Goal: Information Seeking & Learning: Learn about a topic

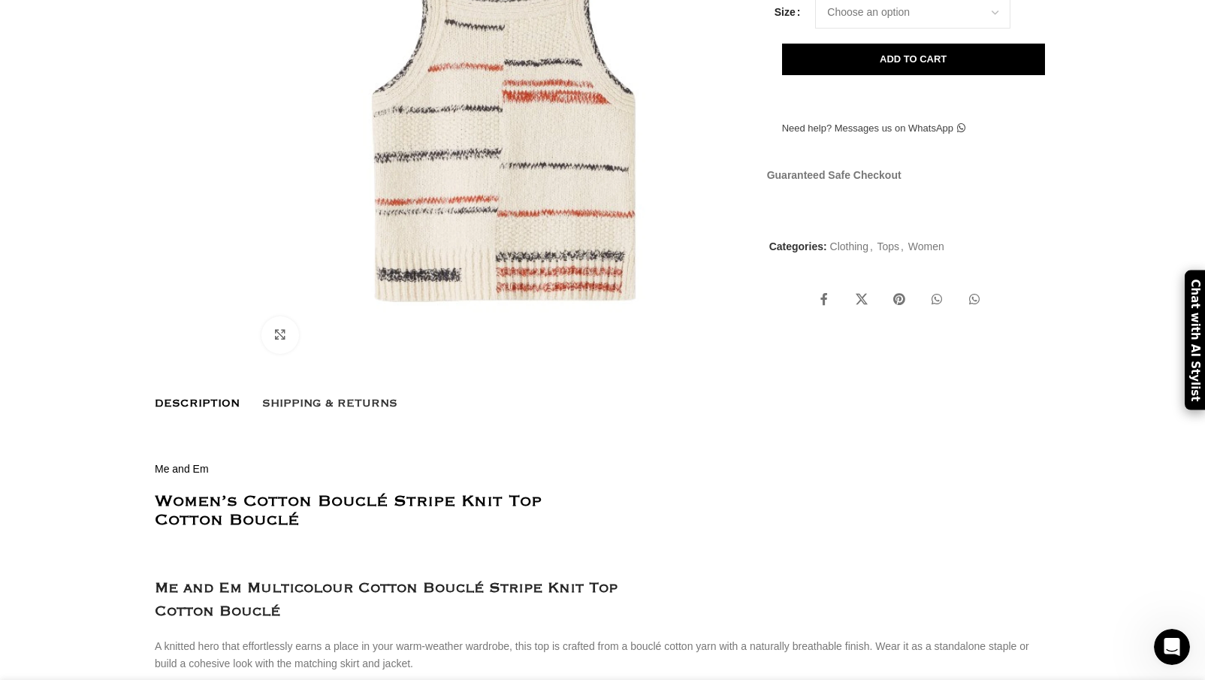
scroll to position [267, 0]
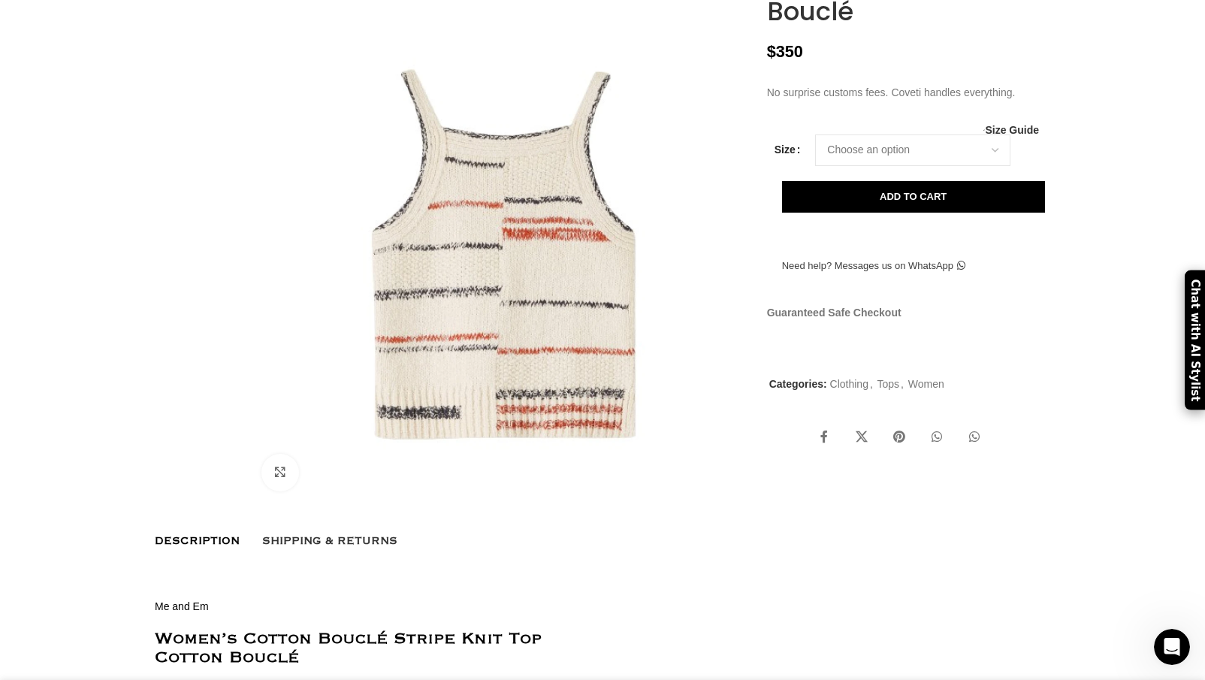
click at [543, 243] on img at bounding box center [499, 254] width 498 height 498
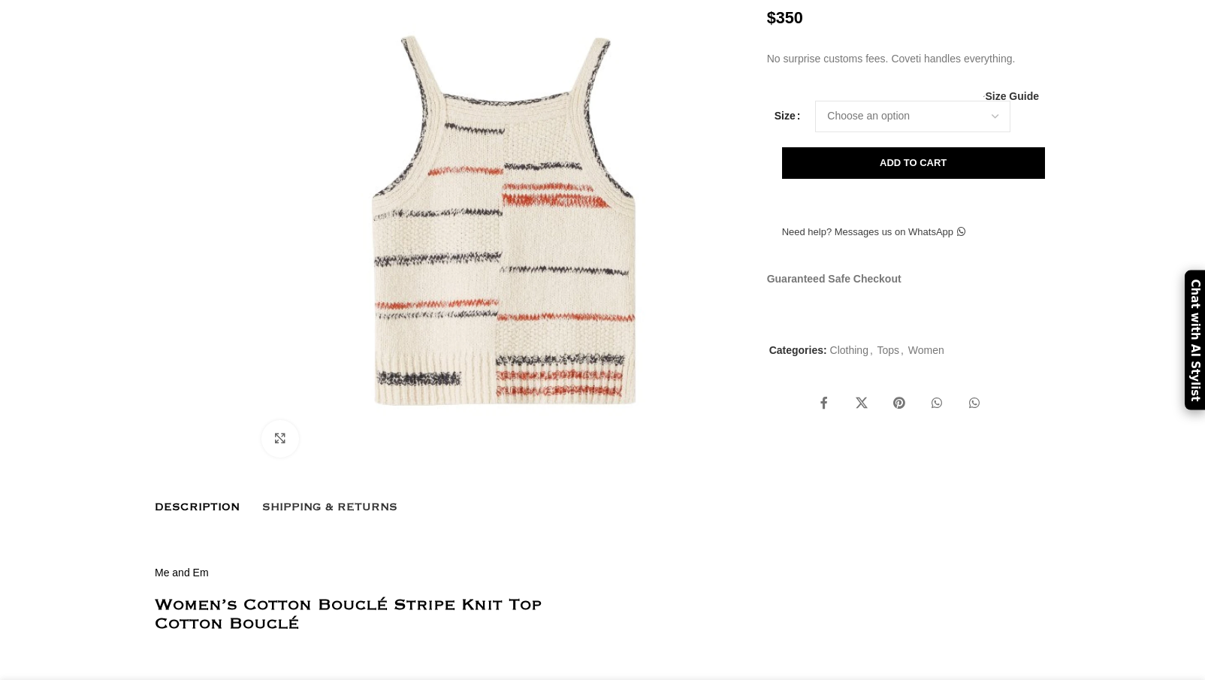
scroll to position [75, 0]
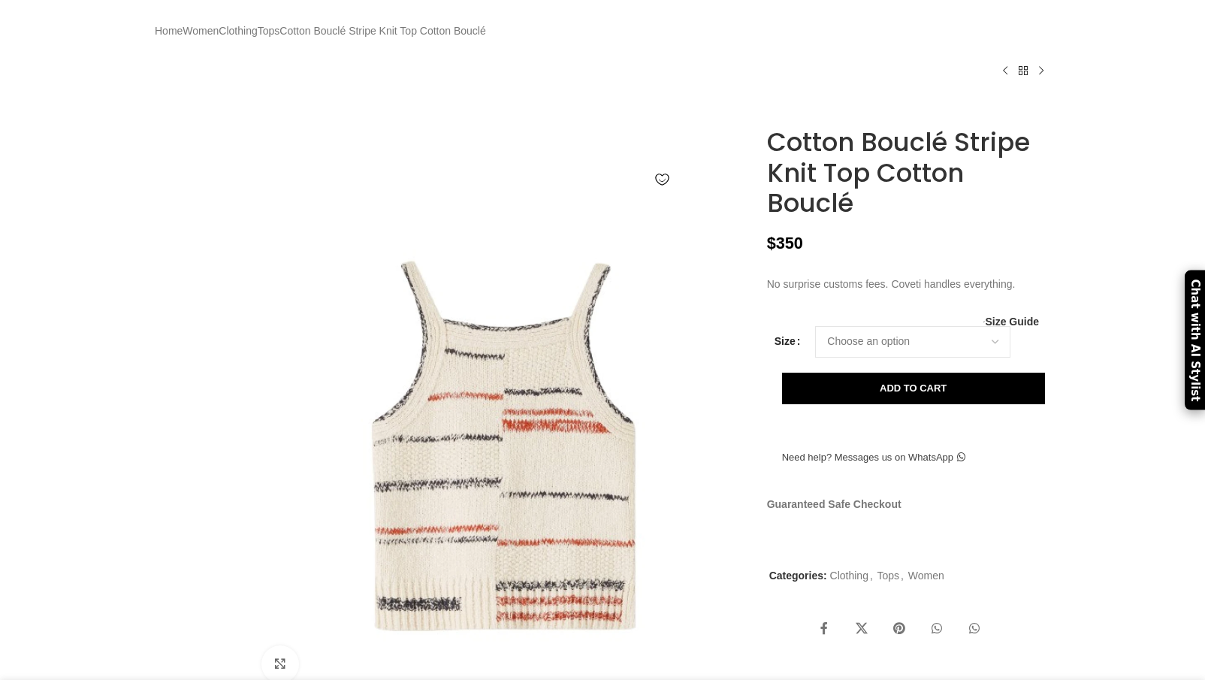
click at [557, 334] on img at bounding box center [499, 445] width 498 height 498
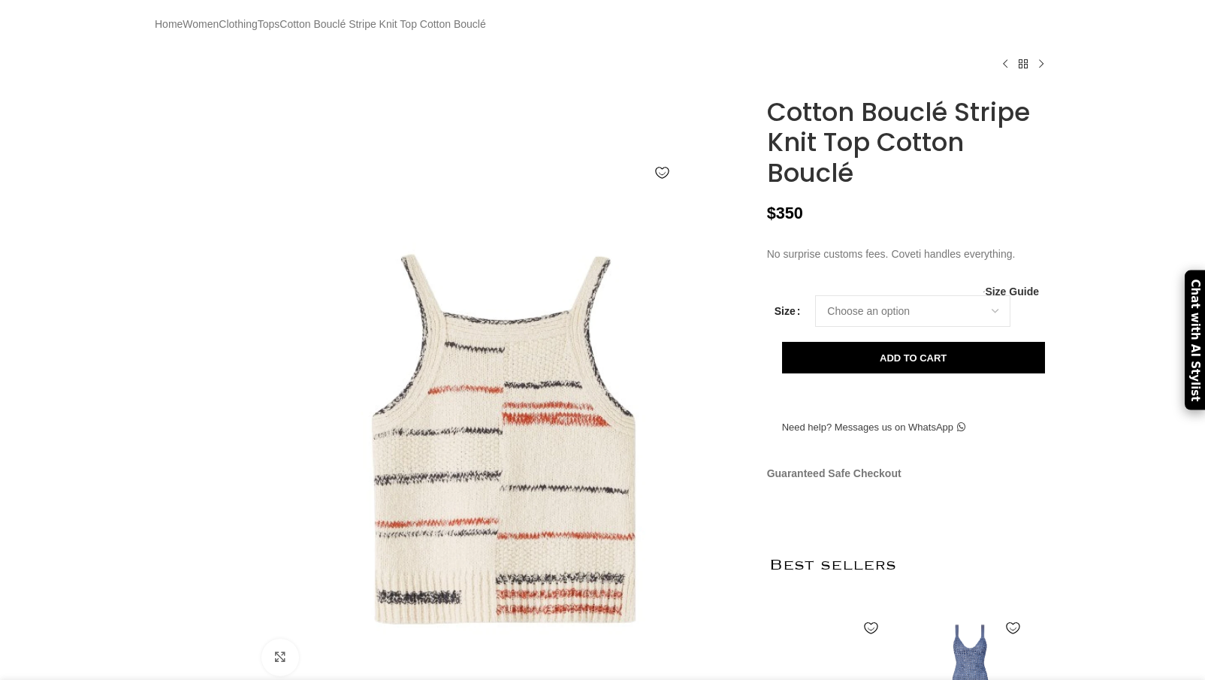
scroll to position [150, 0]
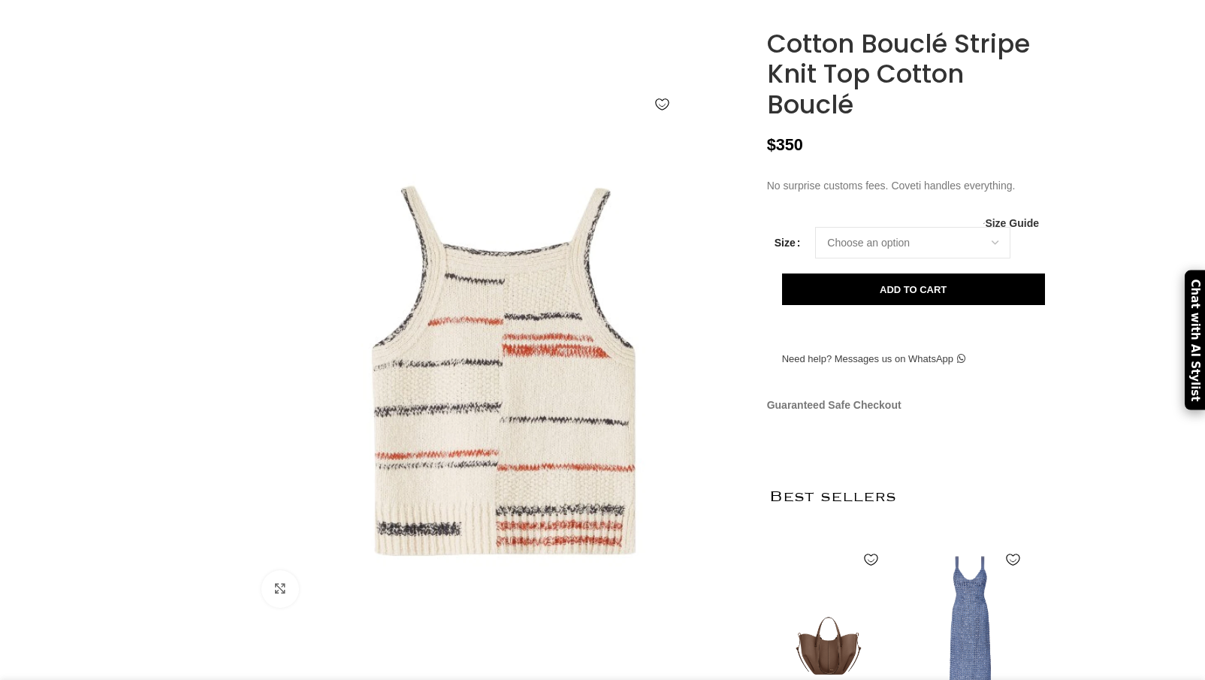
click at [517, 402] on img at bounding box center [499, 370] width 498 height 498
click at [509, 283] on img at bounding box center [499, 370] width 498 height 498
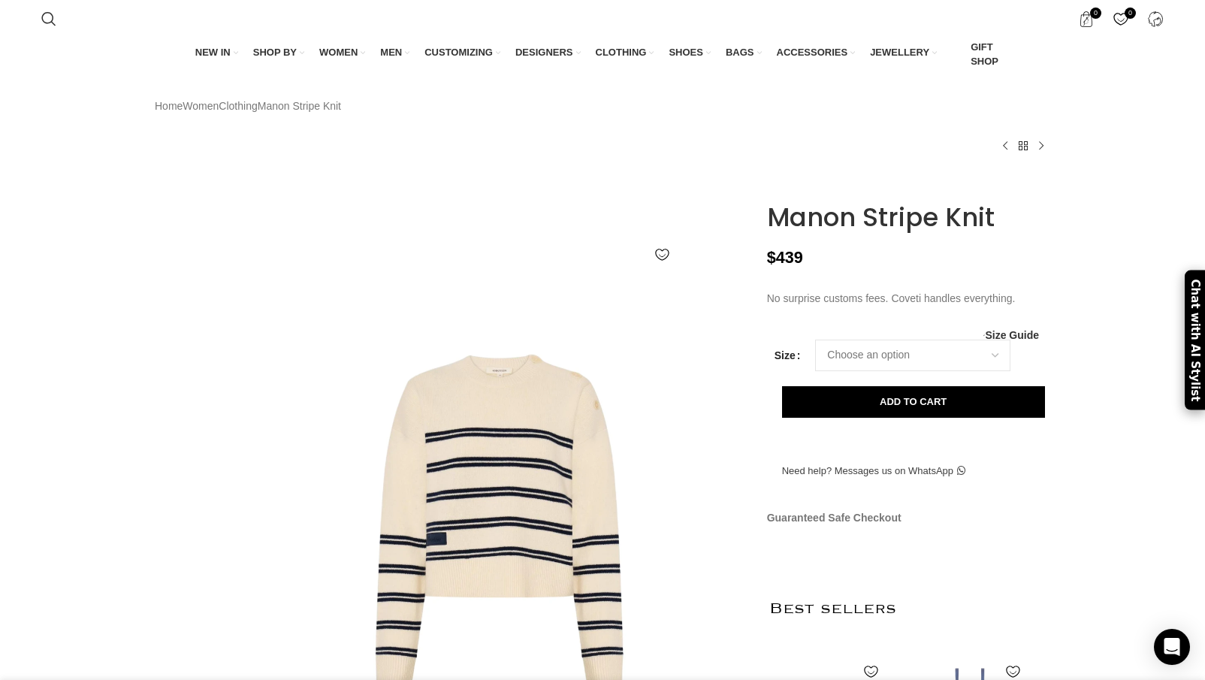
scroll to position [0, 475]
